Goal: Task Accomplishment & Management: Use online tool/utility

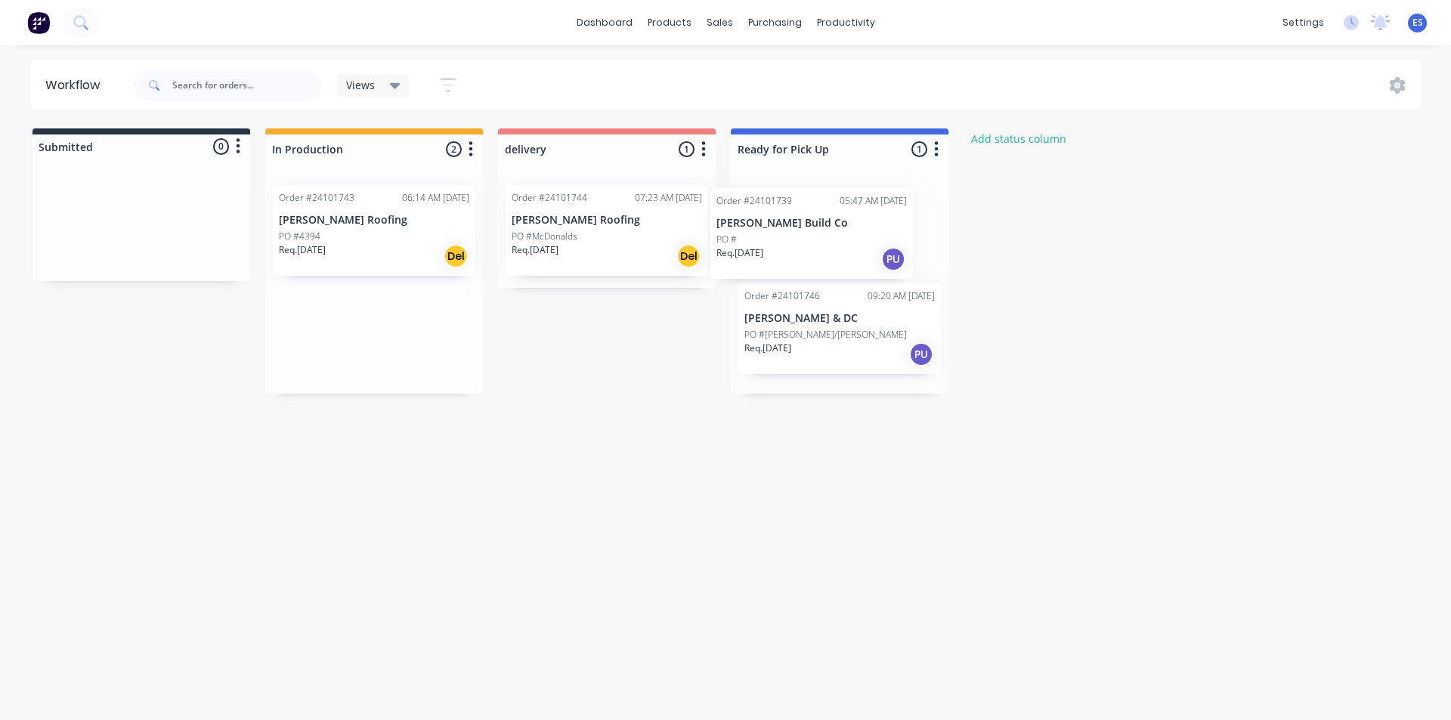
drag, startPoint x: 408, startPoint y: 229, endPoint x: 851, endPoint y: 231, distance: 442.9
click at [851, 231] on div "Submitted 0 Status colour #273444 hex #273444 Save Cancel Summaries Total order…" at bounding box center [701, 260] width 1425 height 265
click at [630, 17] on link "dashboard" at bounding box center [604, 22] width 71 height 23
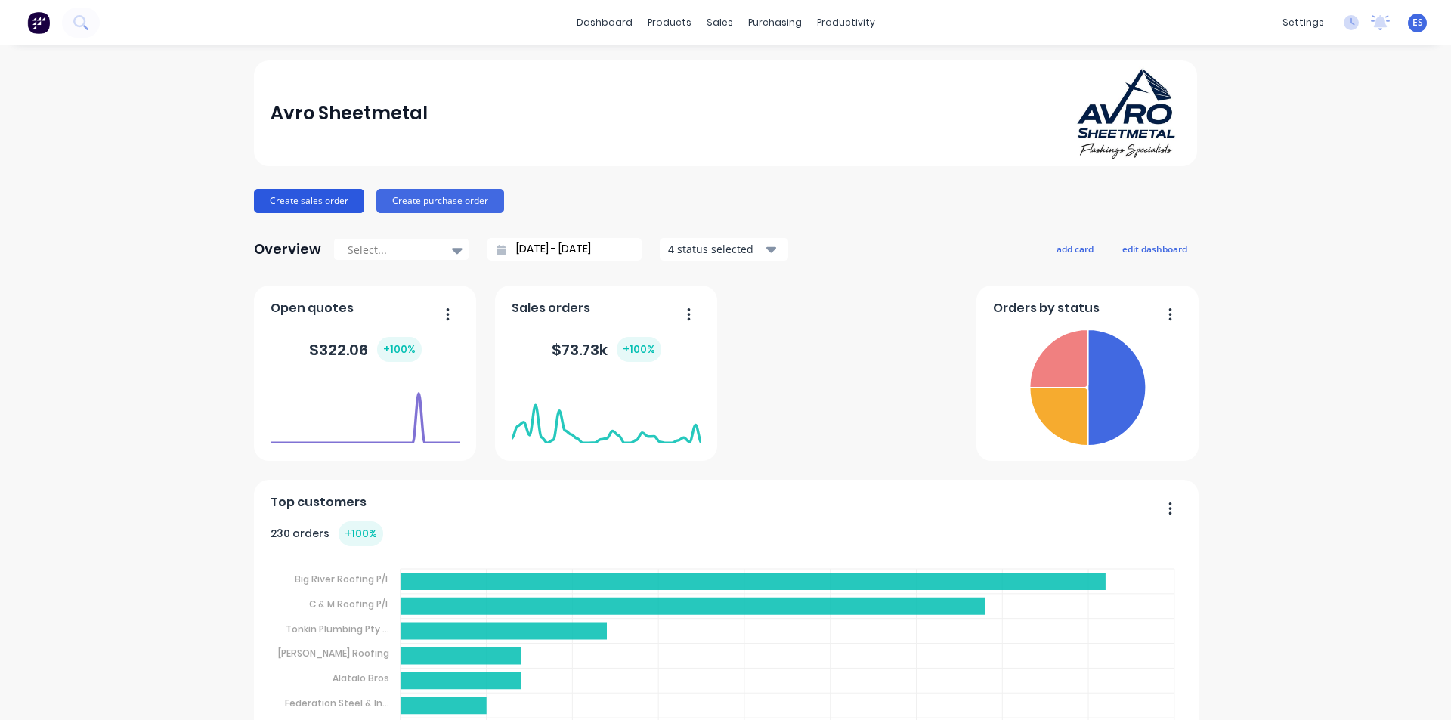
click at [301, 209] on button "Create sales order" at bounding box center [309, 201] width 110 height 24
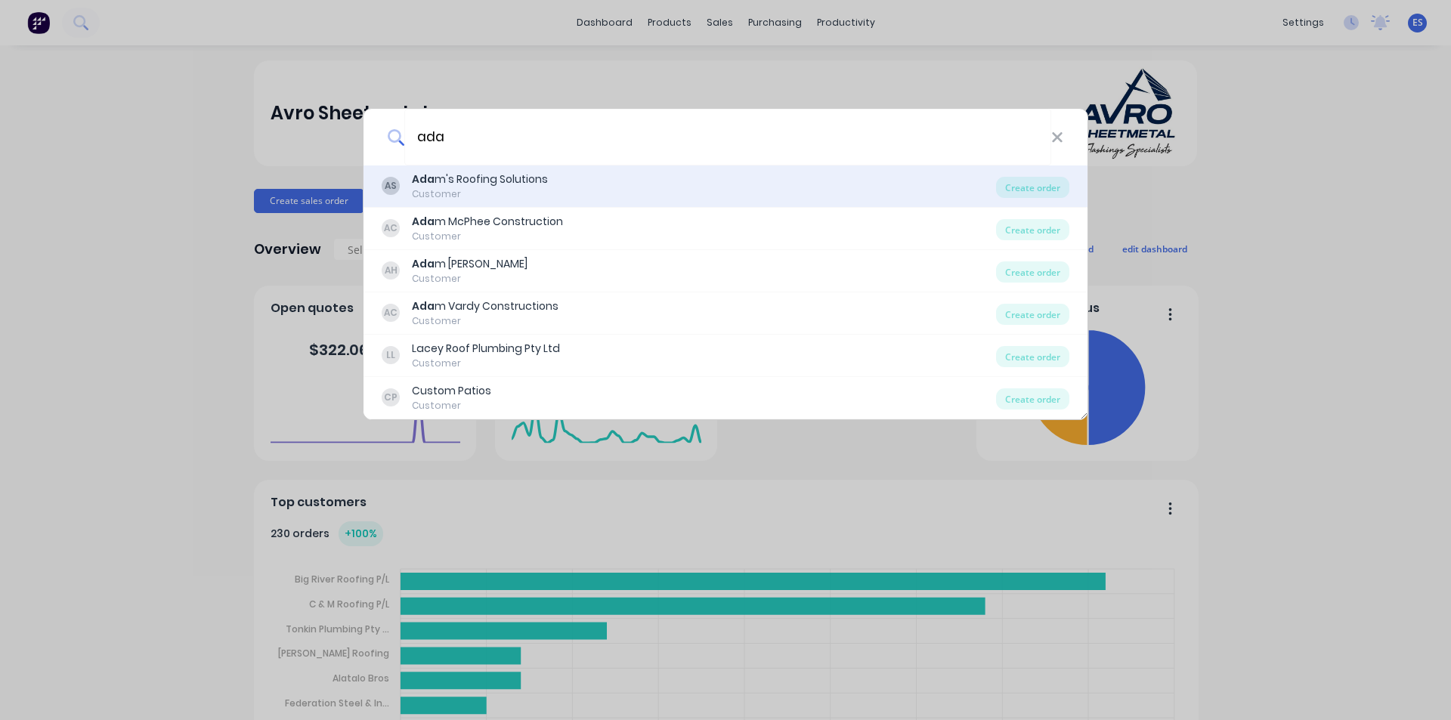
type input "ada"
click at [596, 192] on div "AS [PERSON_NAME]'s Roofing Solutions Customer" at bounding box center [689, 186] width 614 height 29
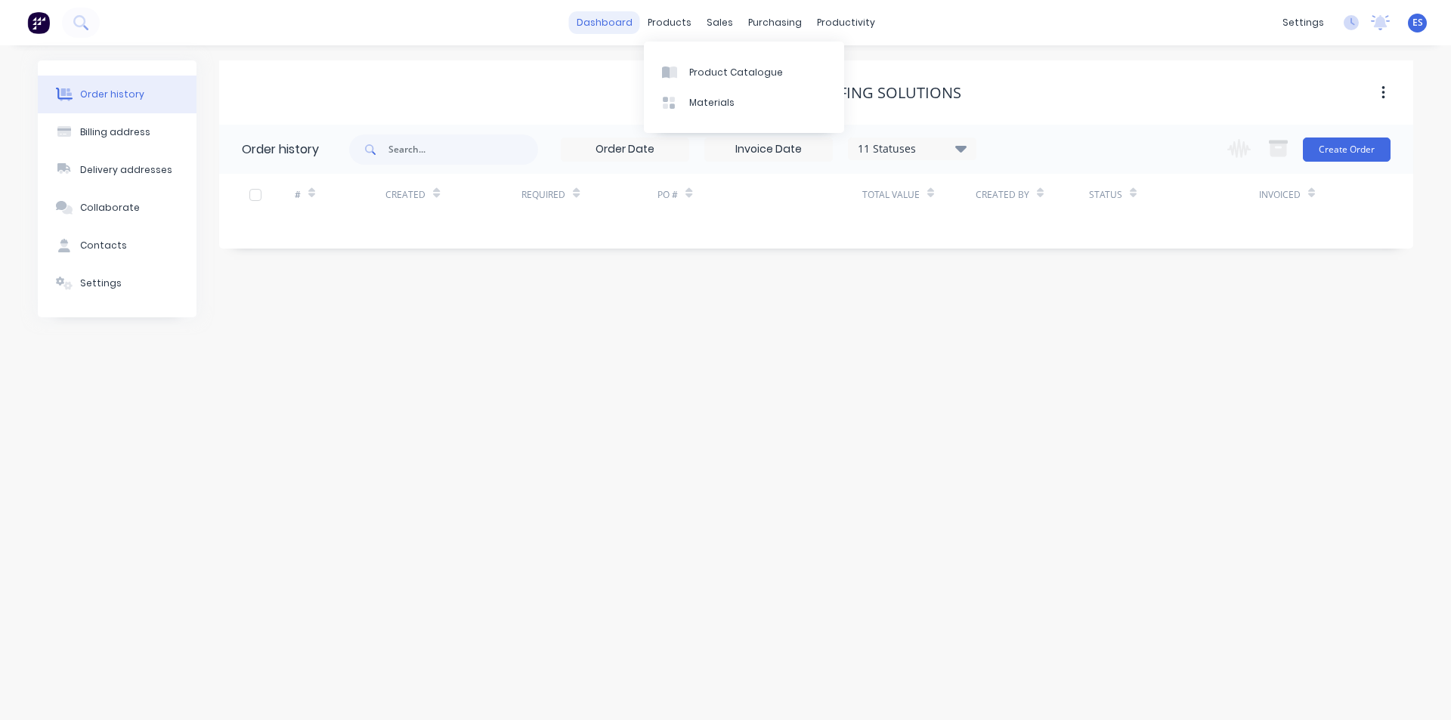
click at [639, 25] on link "dashboard" at bounding box center [604, 22] width 71 height 23
